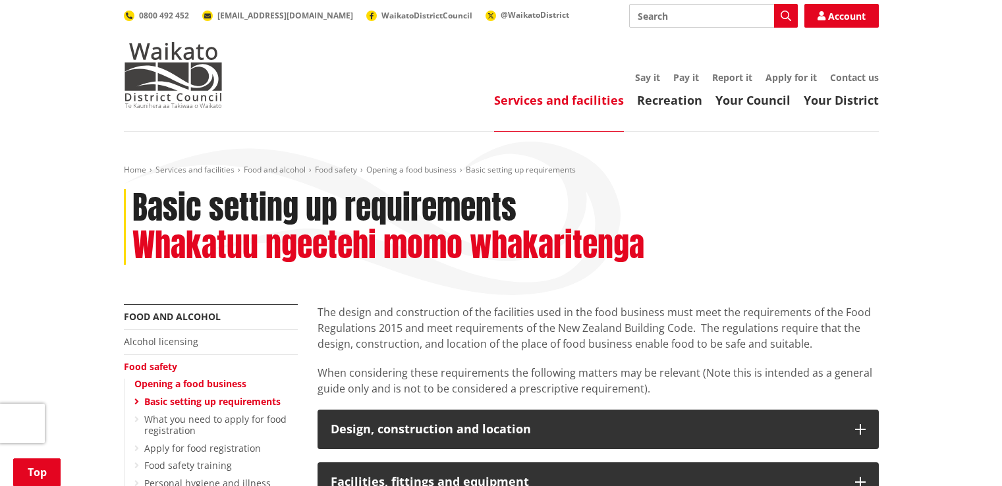
scroll to position [198, 0]
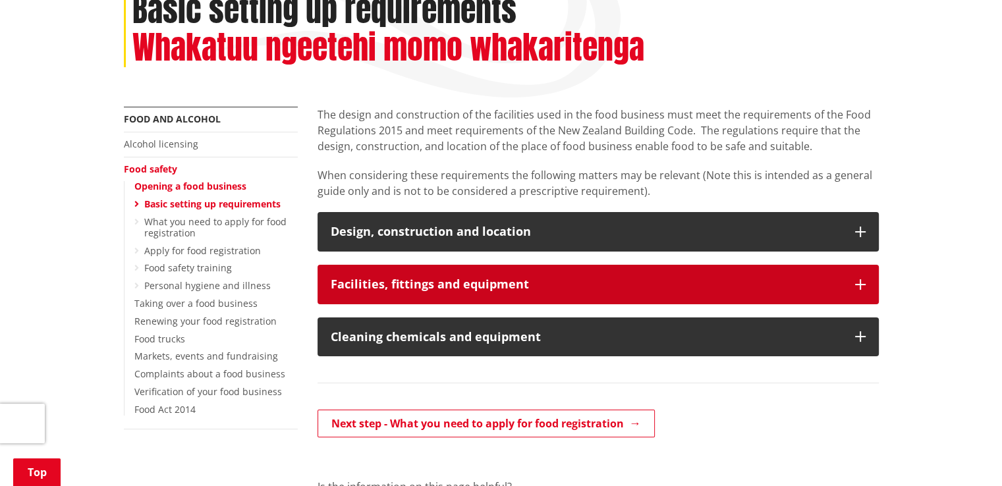
click at [458, 283] on h3 "Facilities, fittings and equipment" at bounding box center [586, 284] width 511 height 13
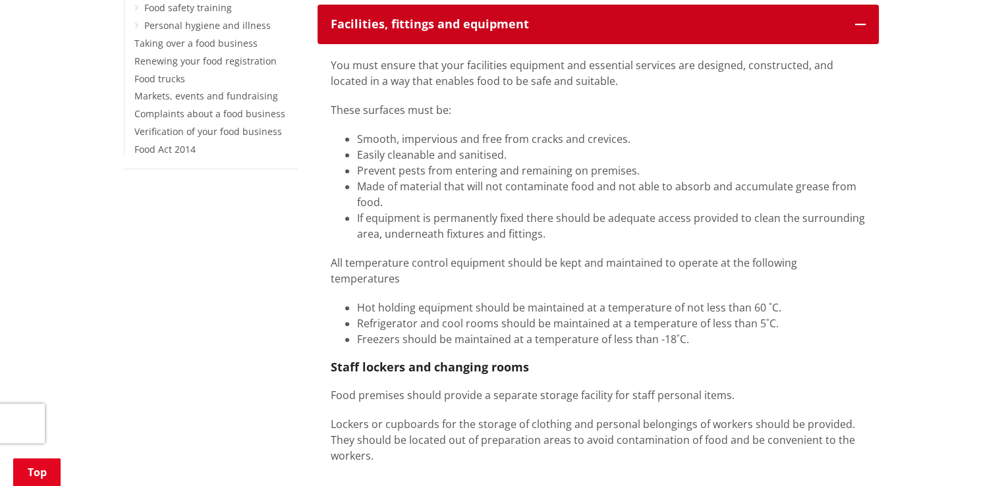
scroll to position [461, 0]
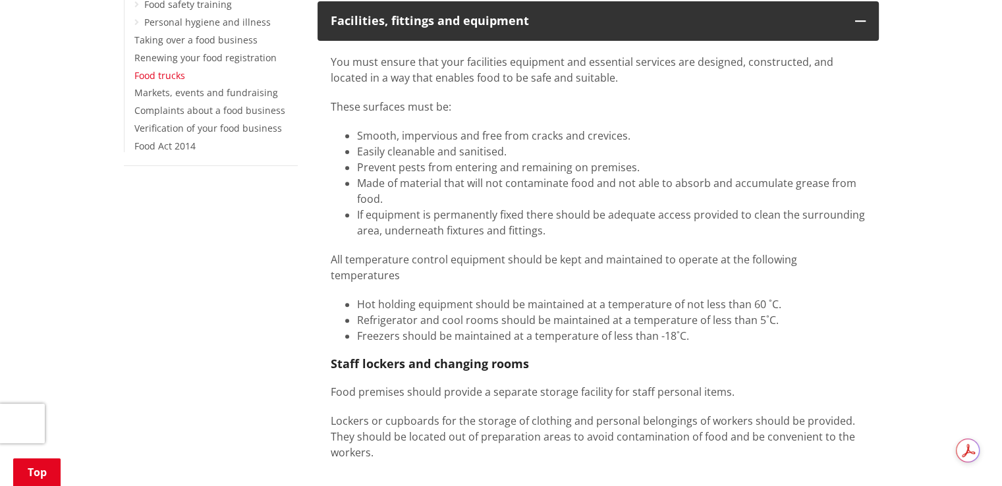
click at [160, 76] on link "Food trucks" at bounding box center [159, 75] width 51 height 13
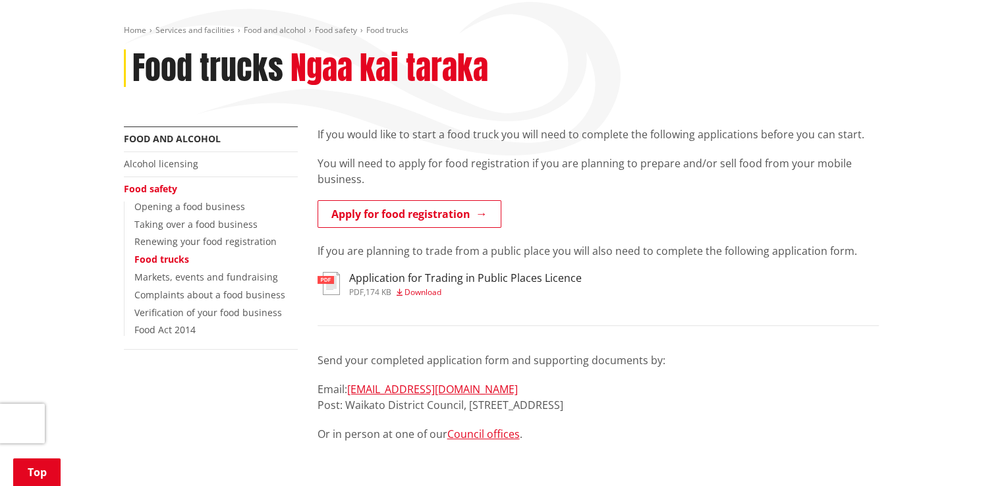
scroll to position [132, 0]
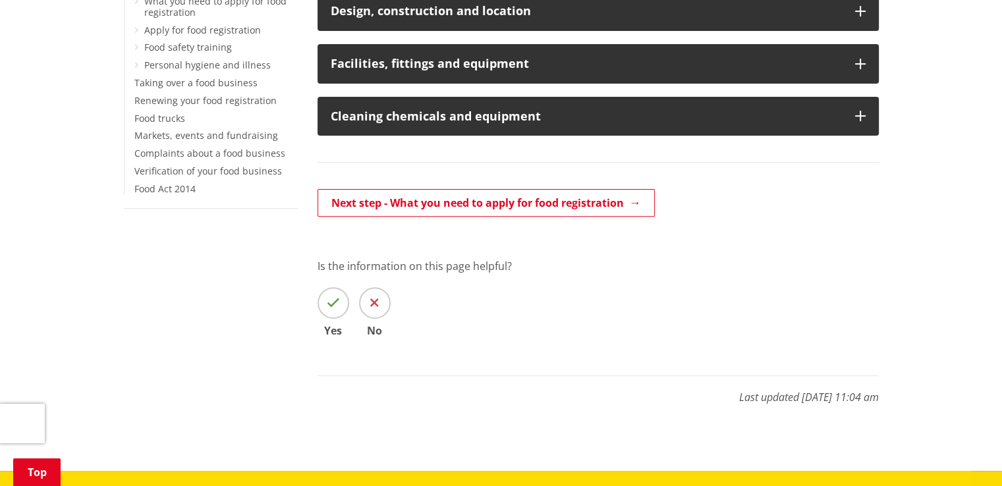
scroll to position [395, 0]
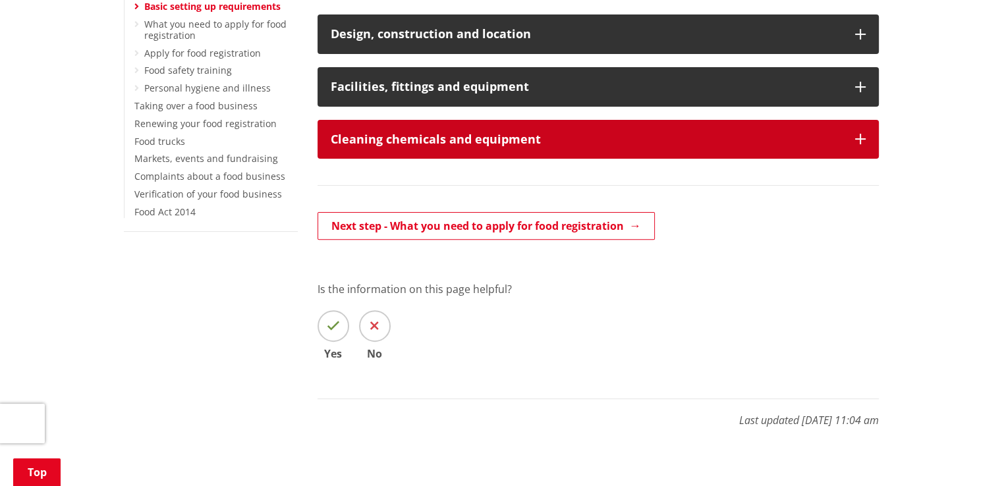
click at [445, 139] on h3 "Cleaning chemicals and equipment" at bounding box center [586, 139] width 511 height 13
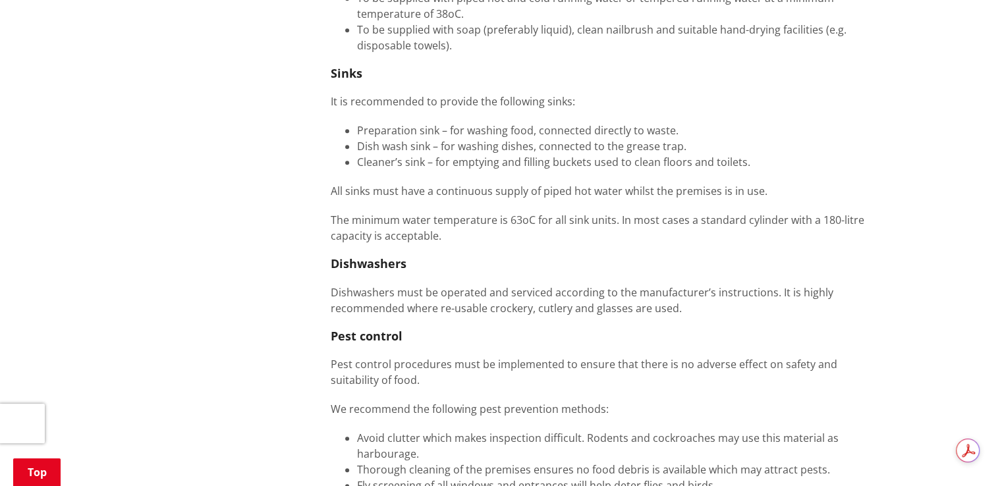
scroll to position [922, 0]
